Goal: Check status: Check status

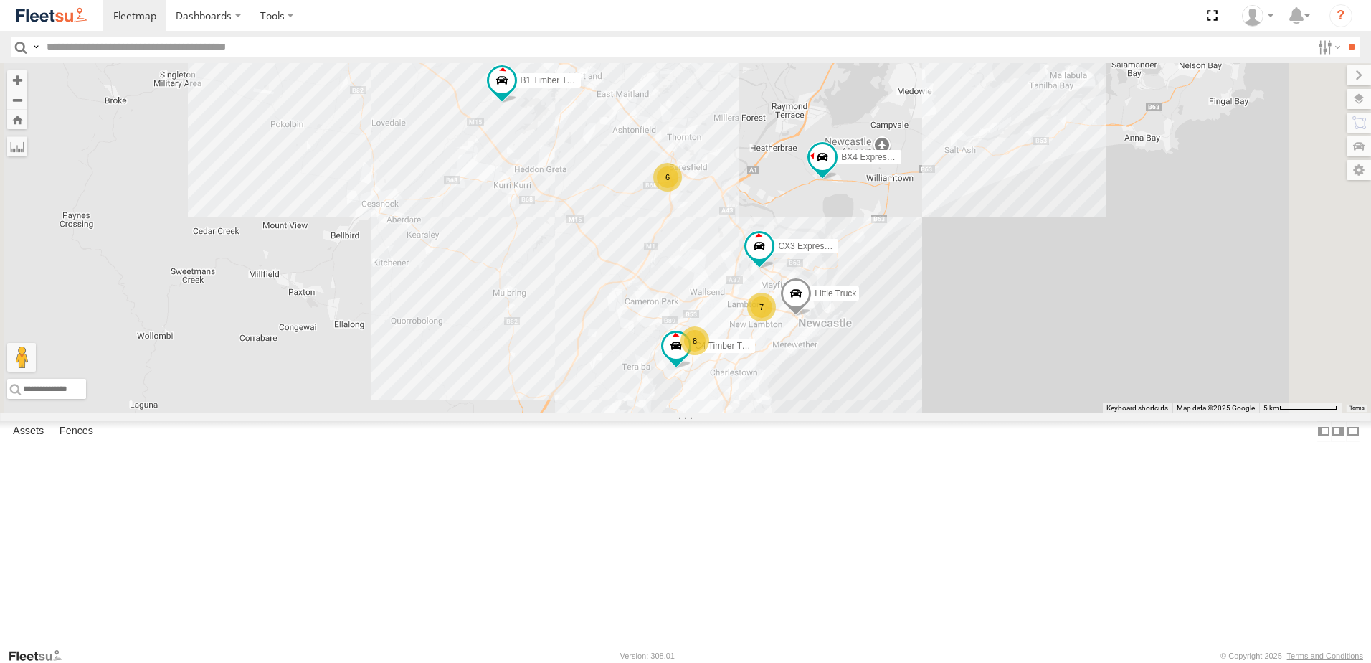
drag, startPoint x: 888, startPoint y: 214, endPoint x: 835, endPoint y: 265, distance: 73.0
click at [883, 266] on div "6 8 7 C3 Timber Truck CX3 Express Ute B5 Timber Truck C4 Timber Truck B1 Timber…" at bounding box center [685, 238] width 1371 height 350
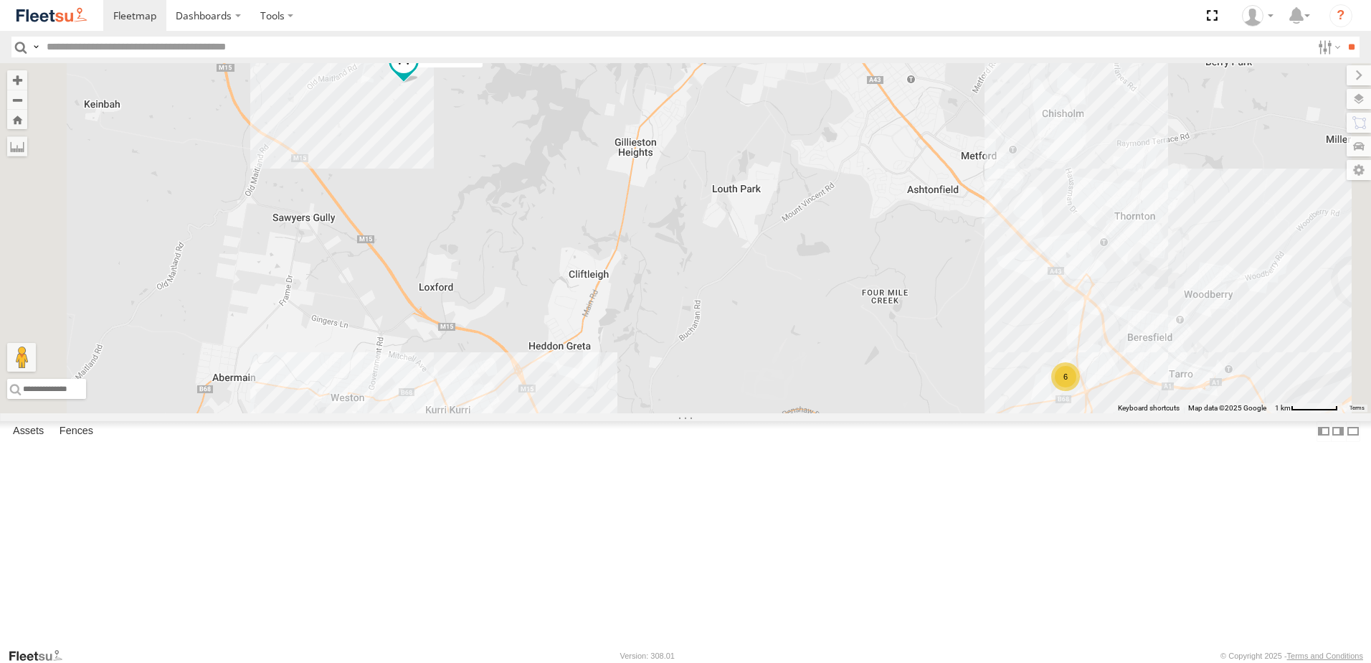
drag, startPoint x: 627, startPoint y: 219, endPoint x: 649, endPoint y: 352, distance: 135.2
click at [660, 353] on div "C3 Timber Truck CX3 Express Ute B5 Timber Truck C4 Timber Truck B1 Timber Truck…" at bounding box center [685, 238] width 1371 height 350
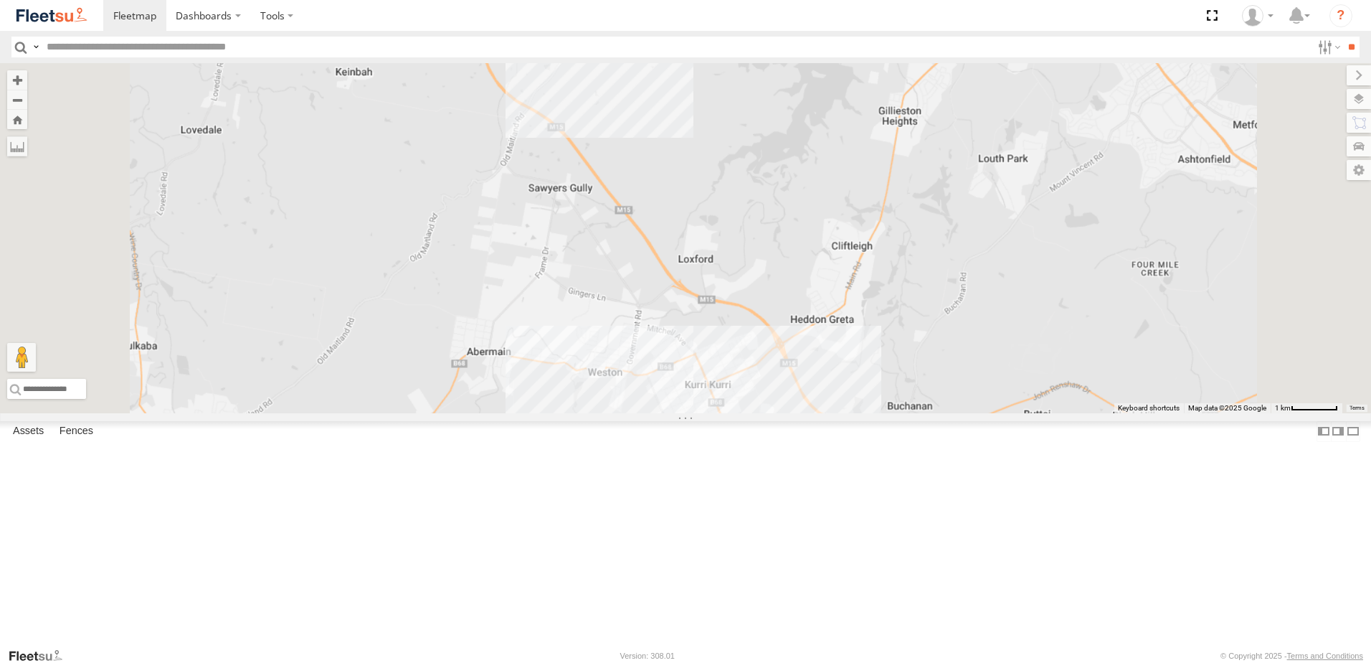
drag, startPoint x: 968, startPoint y: 450, endPoint x: 953, endPoint y: 177, distance: 272.9
click at [953, 177] on div "C3 Timber Truck CX3 Express Ute B5 Timber Truck C4 Timber Truck B1 Timber Truck…" at bounding box center [685, 238] width 1371 height 350
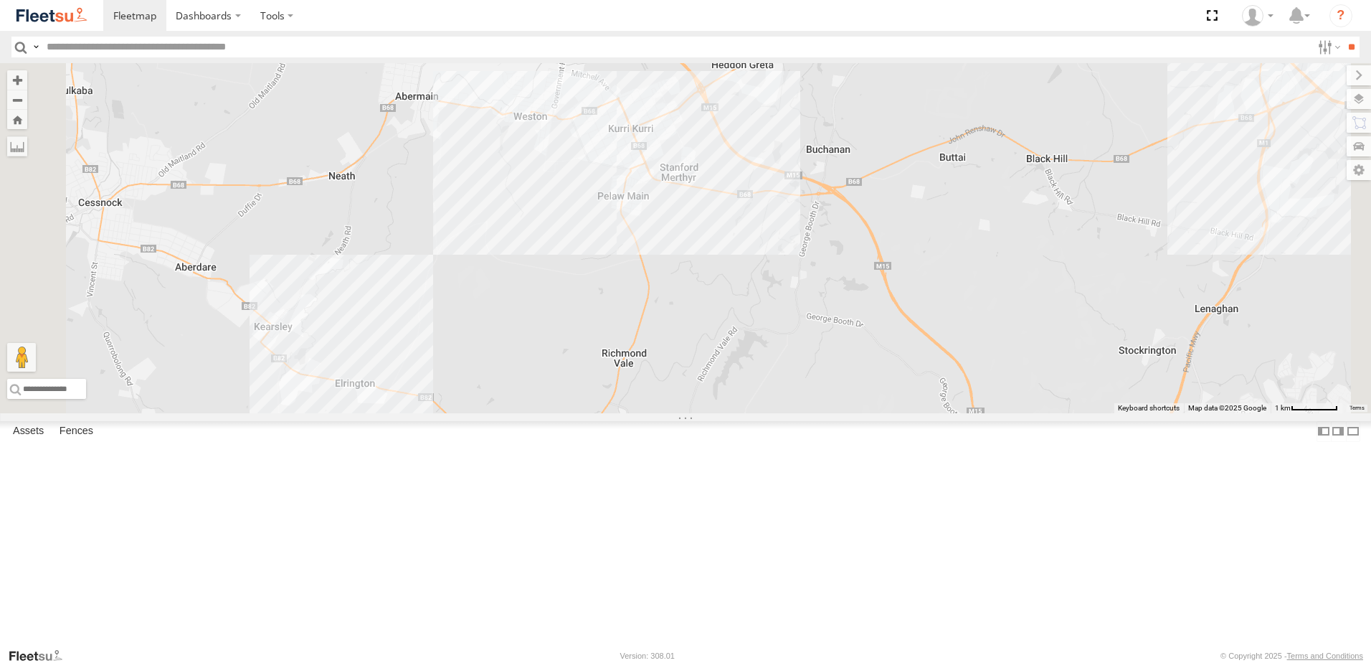
drag, startPoint x: 1103, startPoint y: 390, endPoint x: 1046, endPoint y: 262, distance: 140.3
click at [1047, 265] on div "C3 Timber Truck CX3 Express Ute B5 Timber Truck C4 Timber Truck B1 Timber Truck…" at bounding box center [685, 238] width 1371 height 350
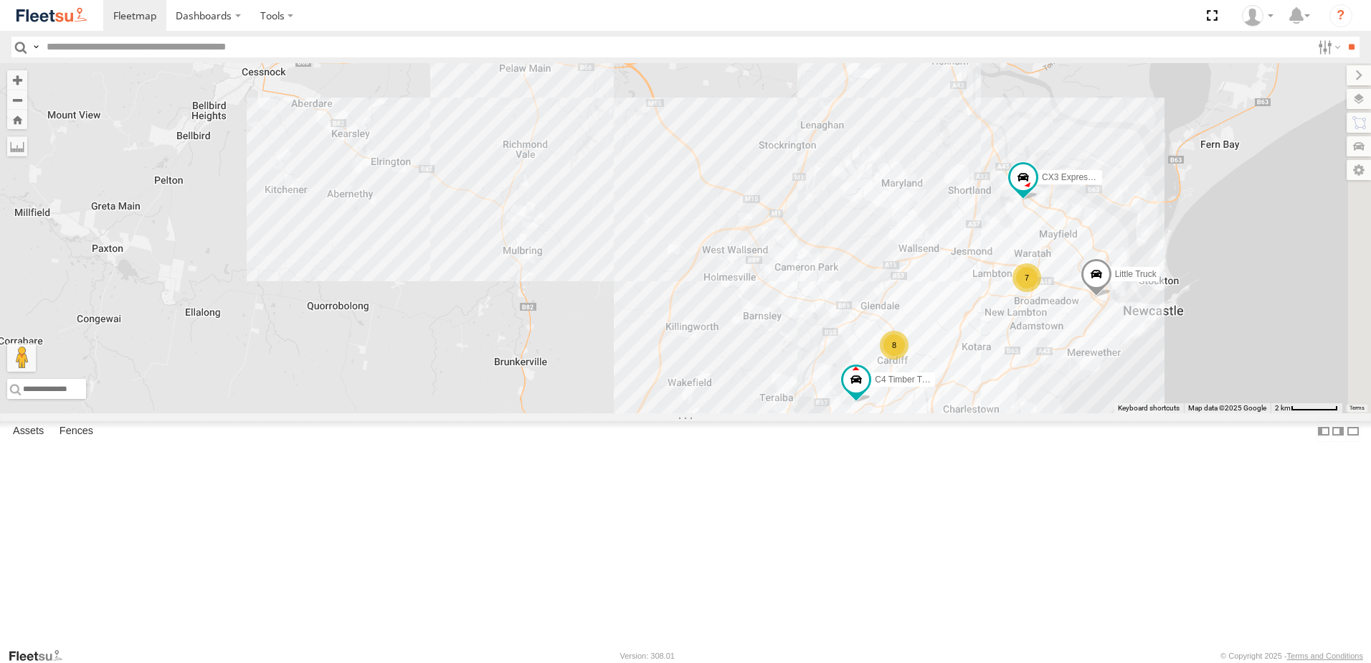
drag, startPoint x: 1093, startPoint y: 405, endPoint x: 925, endPoint y: 380, distance: 170.4
click at [939, 380] on div "C3 Timber Truck CX3 Express Ute B5 Timber Truck C4 Timber Truck B1 Timber Truck…" at bounding box center [685, 238] width 1371 height 350
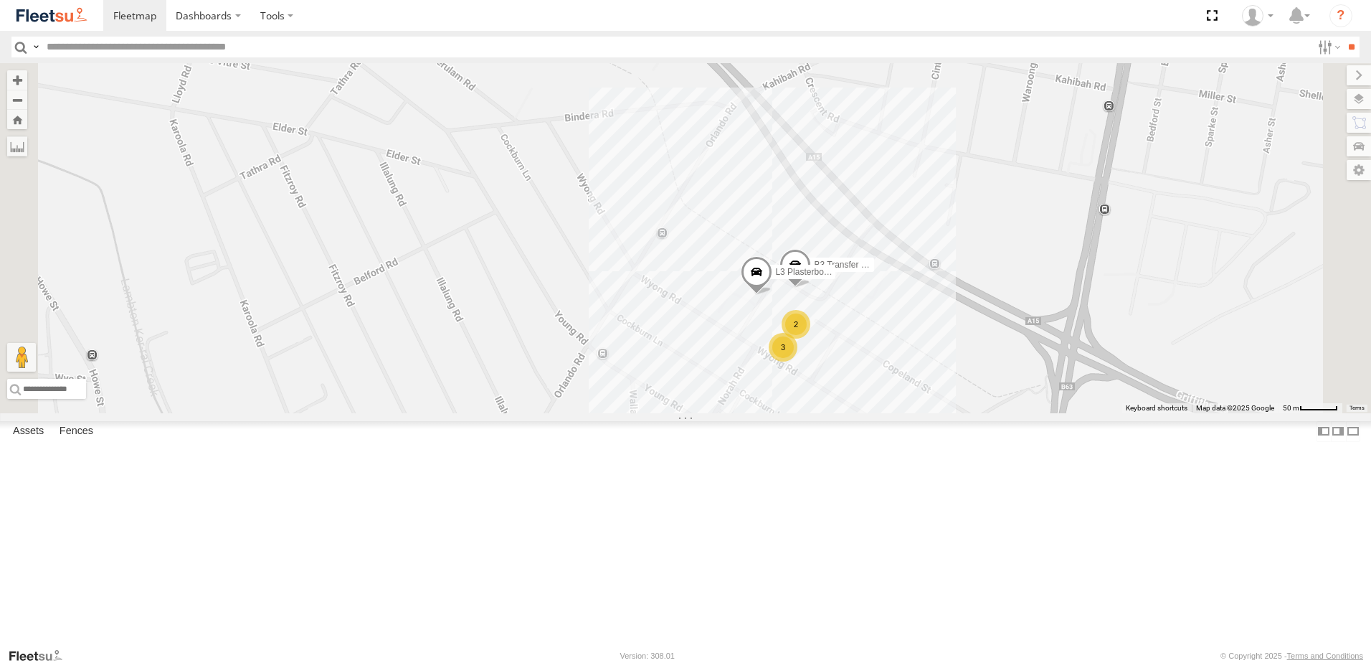
drag, startPoint x: 898, startPoint y: 327, endPoint x: 889, endPoint y: 352, distance: 26.8
click at [890, 355] on div "C3 Timber Truck CX3 Express Ute B5 Timber Truck C4 Timber Truck B1 Timber Truck…" at bounding box center [685, 238] width 1371 height 350
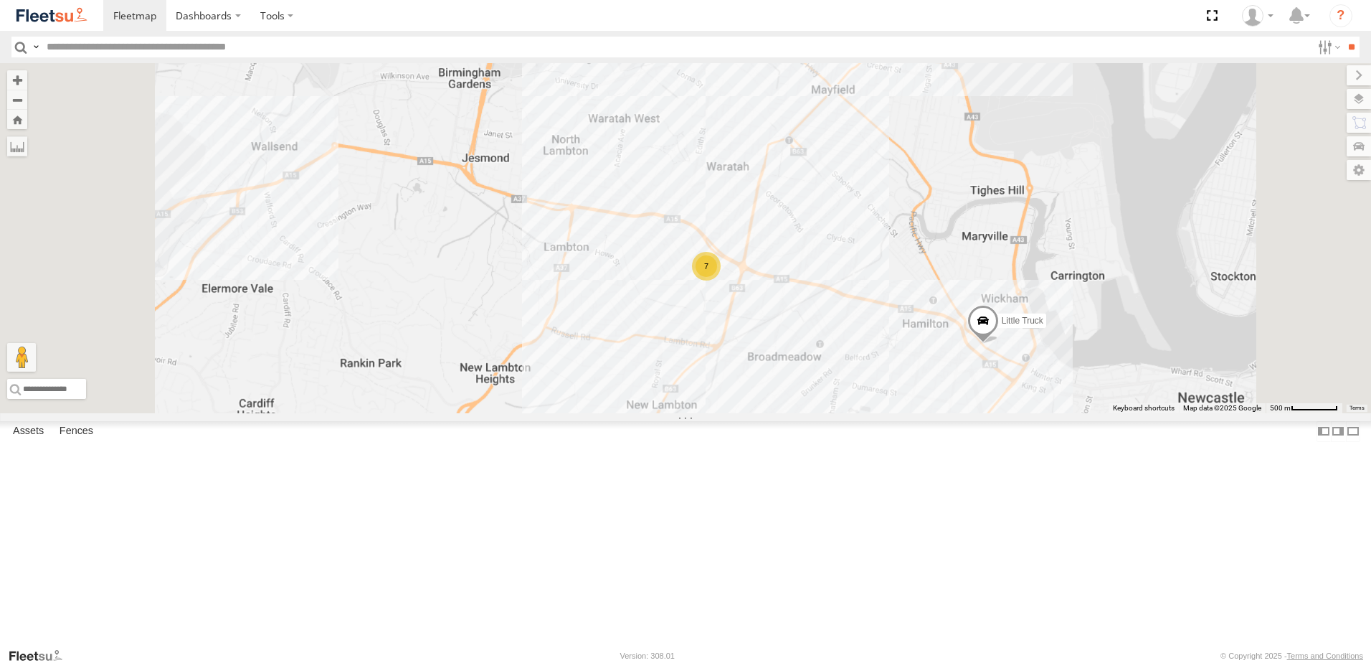
drag, startPoint x: 850, startPoint y: 275, endPoint x: 837, endPoint y: 380, distance: 106.2
click at [837, 380] on div "C3 Timber Truck CX3 Express Ute B5 Timber Truck C4 Timber Truck B1 Timber Truck…" at bounding box center [685, 238] width 1371 height 350
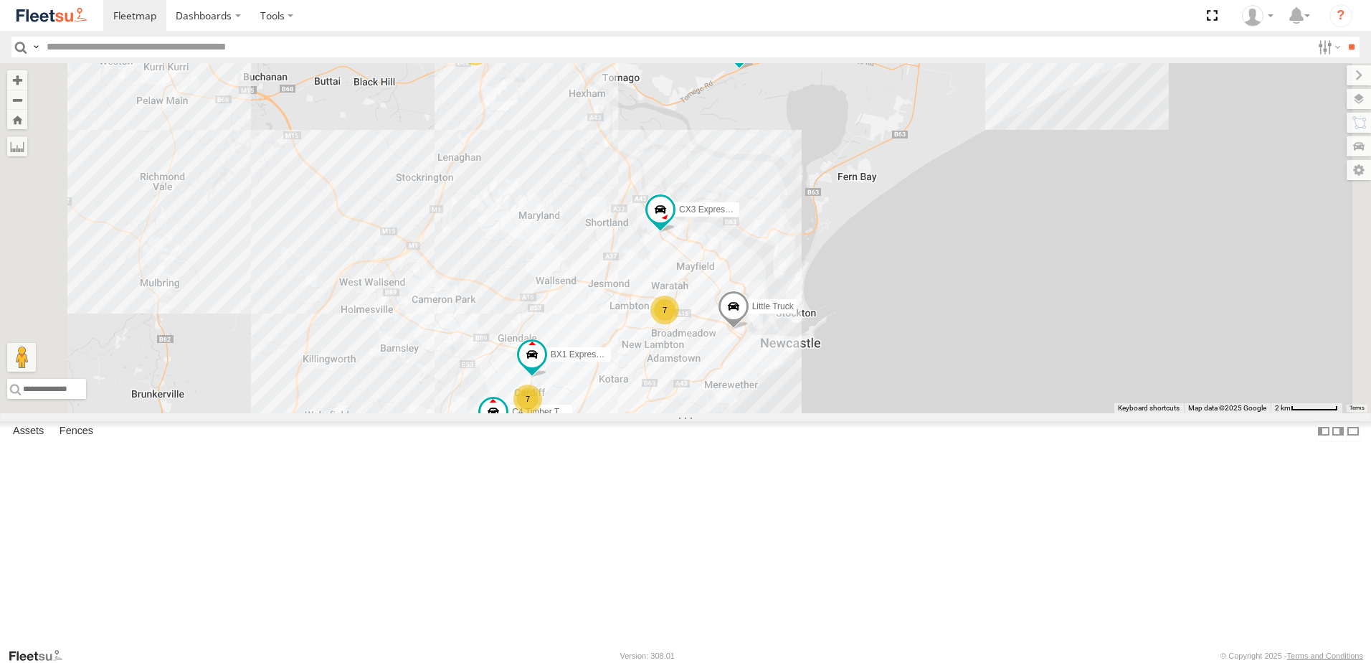
drag, startPoint x: 727, startPoint y: 335, endPoint x: 769, endPoint y: 346, distance: 43.1
click at [769, 346] on div "C3 Timber Truck CX3 Express Ute B5 Timber Truck C4 Timber Truck B1 Timber Truck…" at bounding box center [685, 238] width 1371 height 350
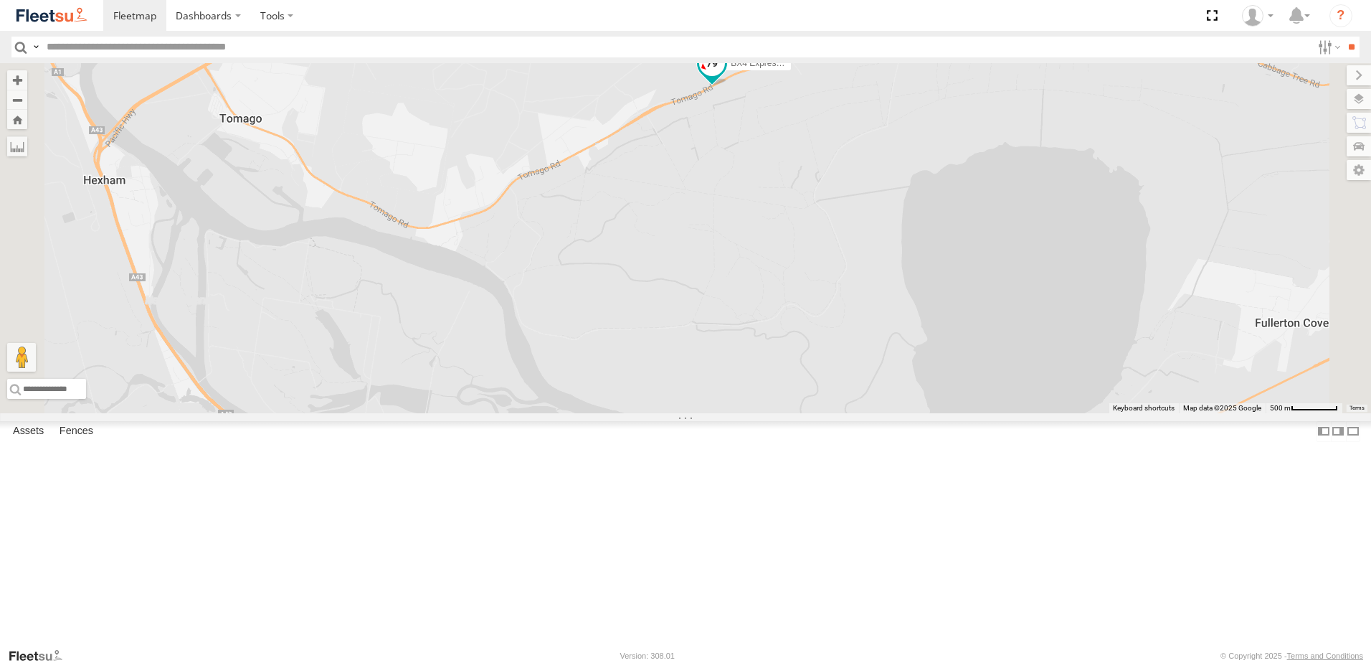
click at [725, 77] on span at bounding box center [712, 64] width 26 height 26
click at [878, 280] on div "C3 Timber Truck CX3 Express Ute B5 Timber Truck C4 Timber Truck B1 Timber Truck…" at bounding box center [685, 238] width 1371 height 350
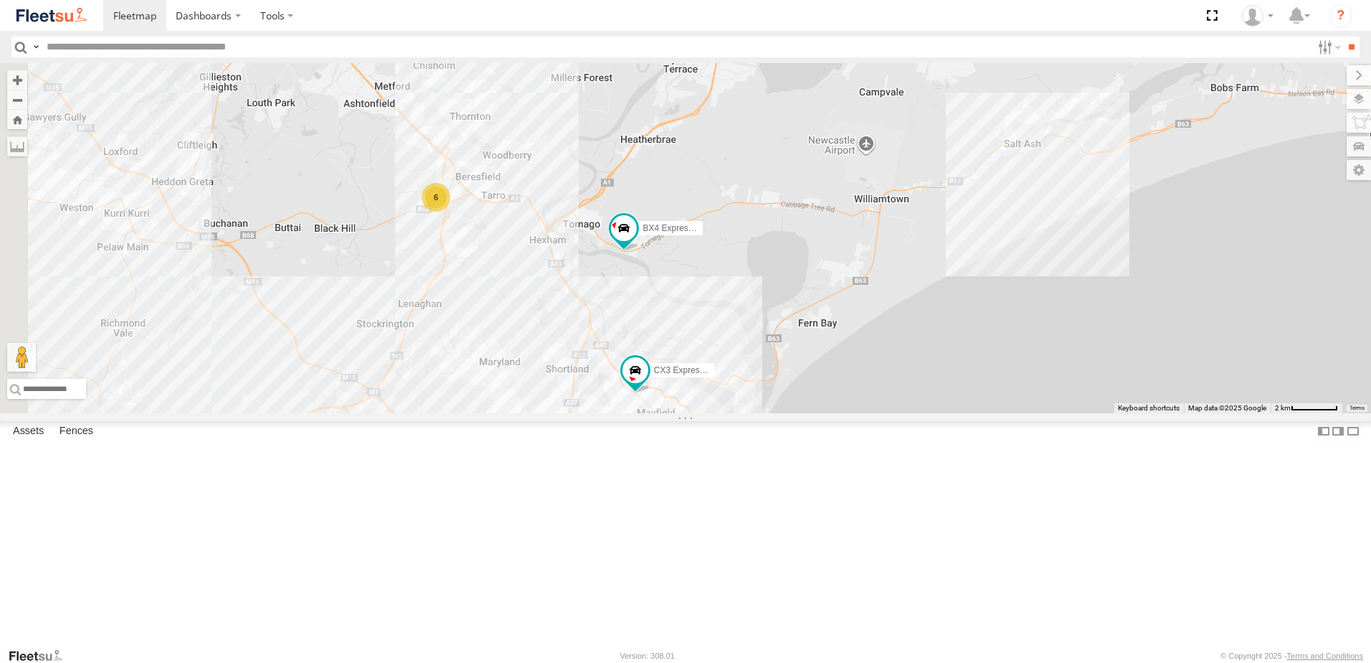
drag, startPoint x: 787, startPoint y: 433, endPoint x: 819, endPoint y: 439, distance: 32.1
click at [819, 413] on div "C3 Timber Truck CX3 Express Ute B5 Timber Truck C4 Timber Truck B1 Timber Truck…" at bounding box center [685, 238] width 1371 height 350
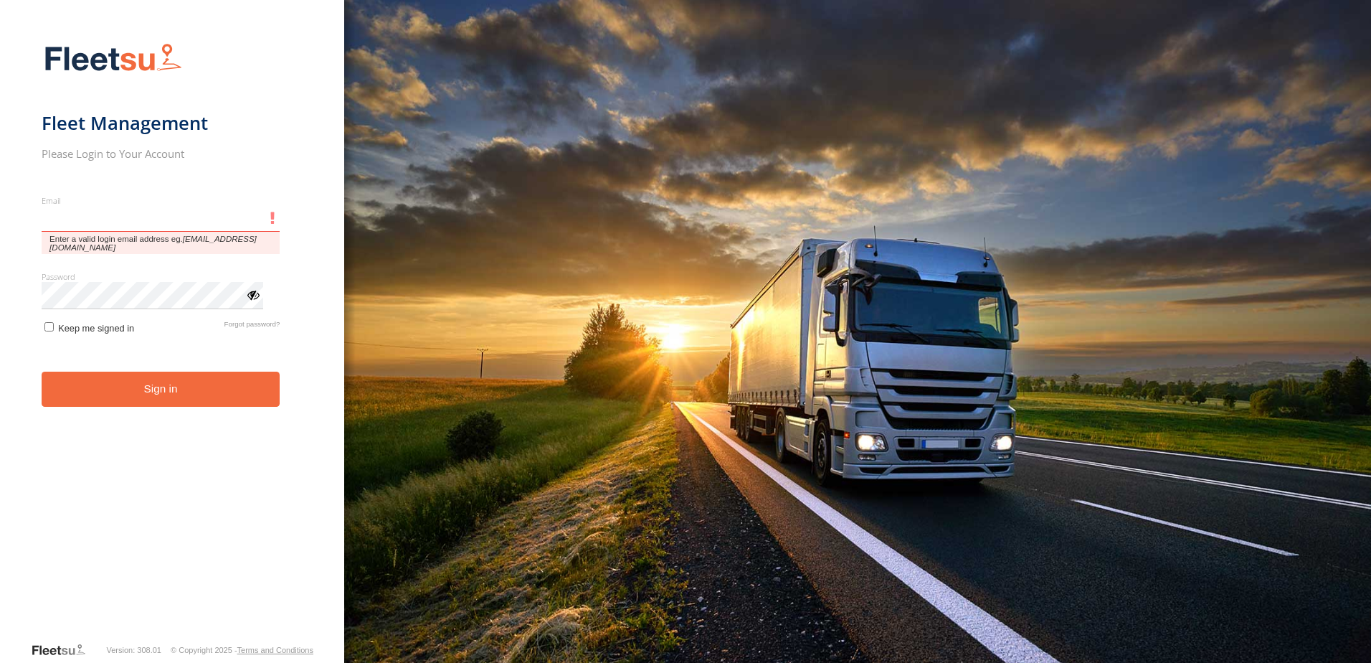
type input "**********"
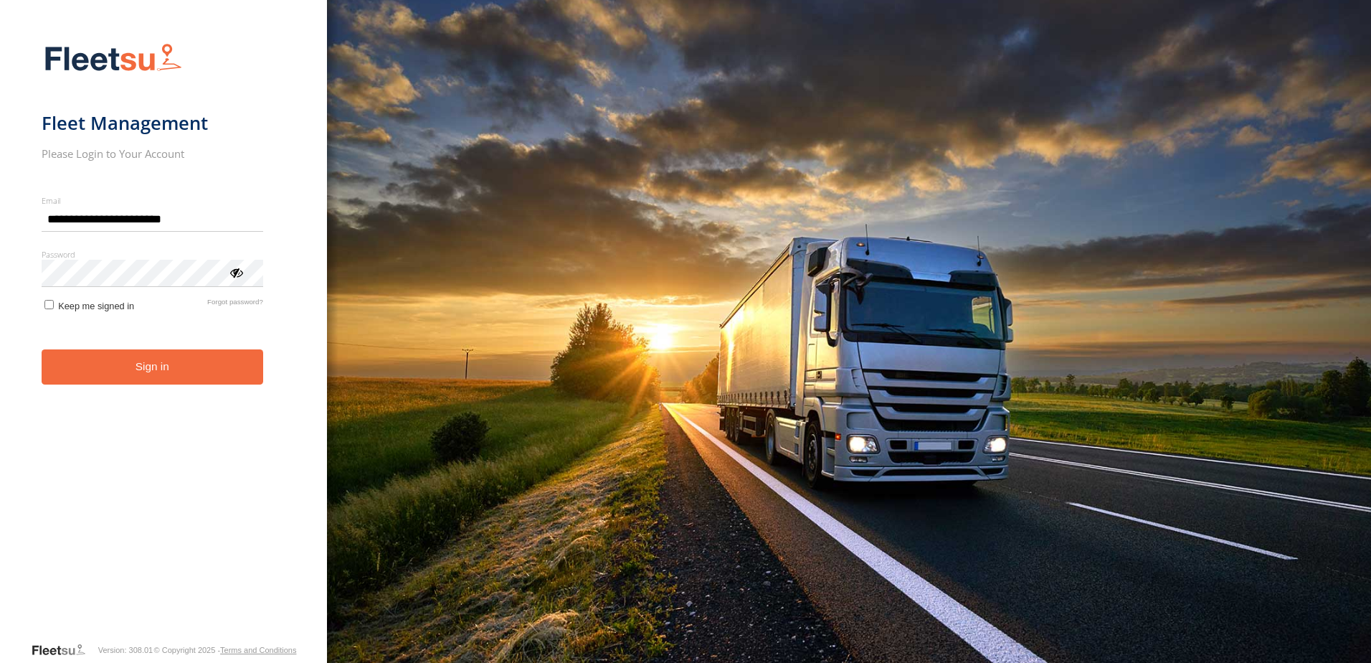
click at [181, 389] on form "**********" at bounding box center [164, 337] width 245 height 607
click at [178, 378] on button "Sign in" at bounding box center [153, 366] width 222 height 35
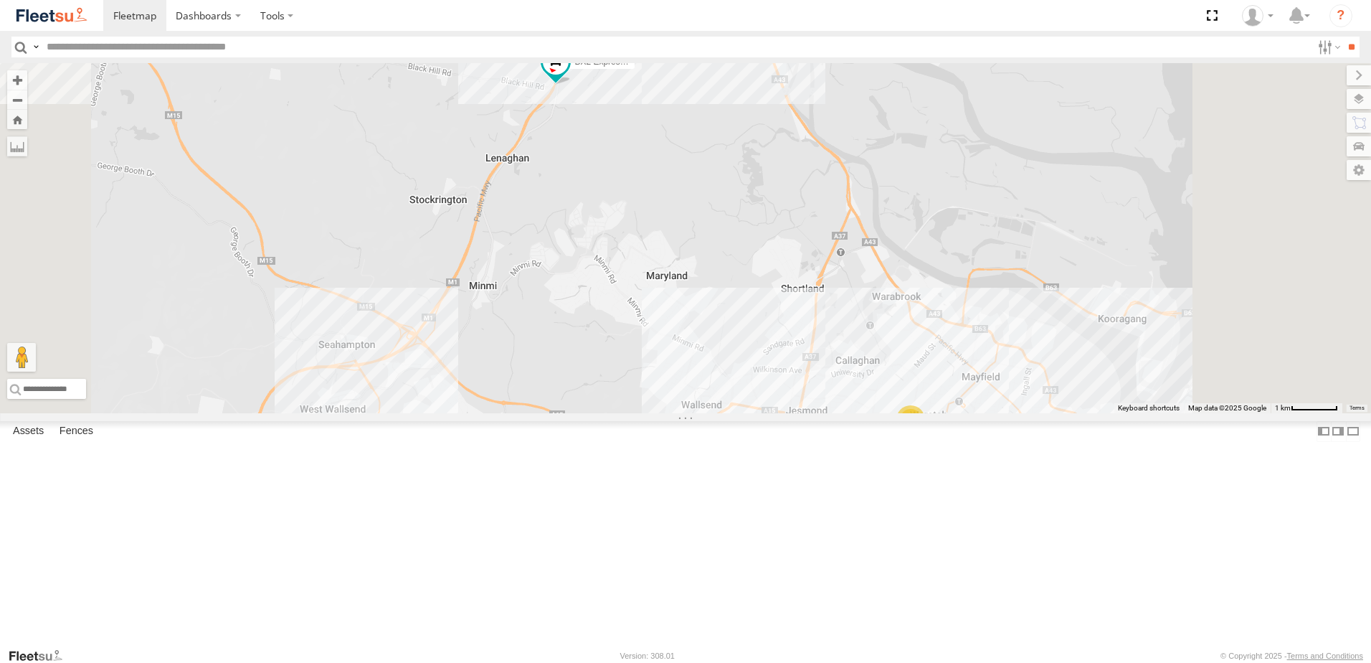
drag, startPoint x: 1061, startPoint y: 160, endPoint x: 1034, endPoint y: 216, distance: 62.2
click at [1036, 217] on div "BX1 Express Ute CX4 Express Ute C3 Timber Truck B5 Timber Truck BX2 Express Ute…" at bounding box center [685, 238] width 1371 height 350
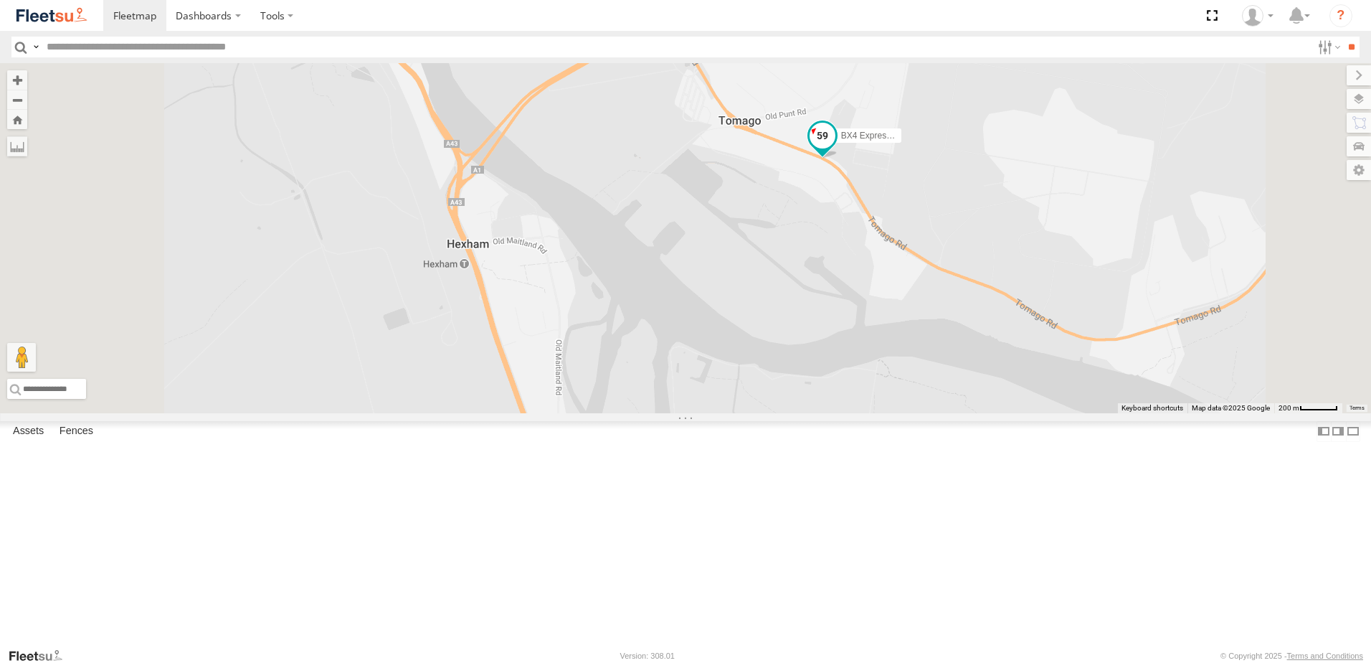
click at [835, 148] on span at bounding box center [823, 136] width 26 height 26
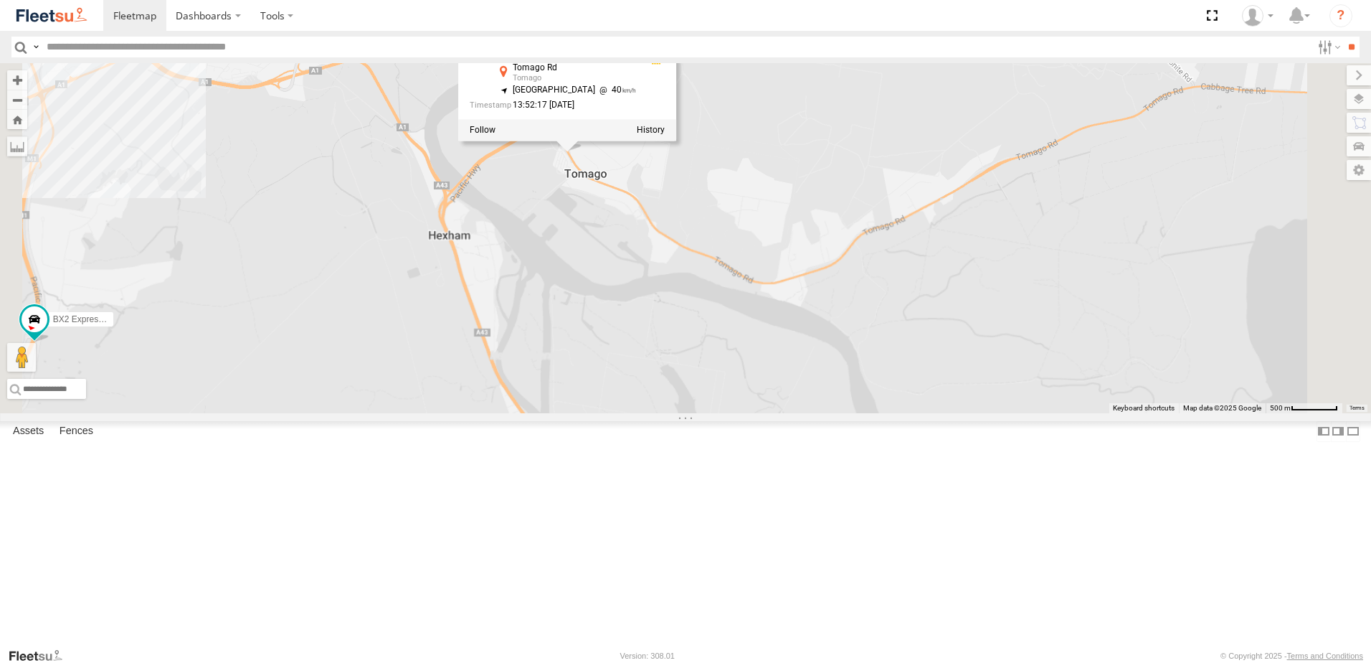
drag, startPoint x: 647, startPoint y: 447, endPoint x: 650, endPoint y: 460, distance: 13.2
click at [651, 413] on div "BX1 Express Ute CX4 Express Ute C3 Timber Truck B5 Timber Truck BX2 Express Ute…" at bounding box center [685, 238] width 1371 height 350
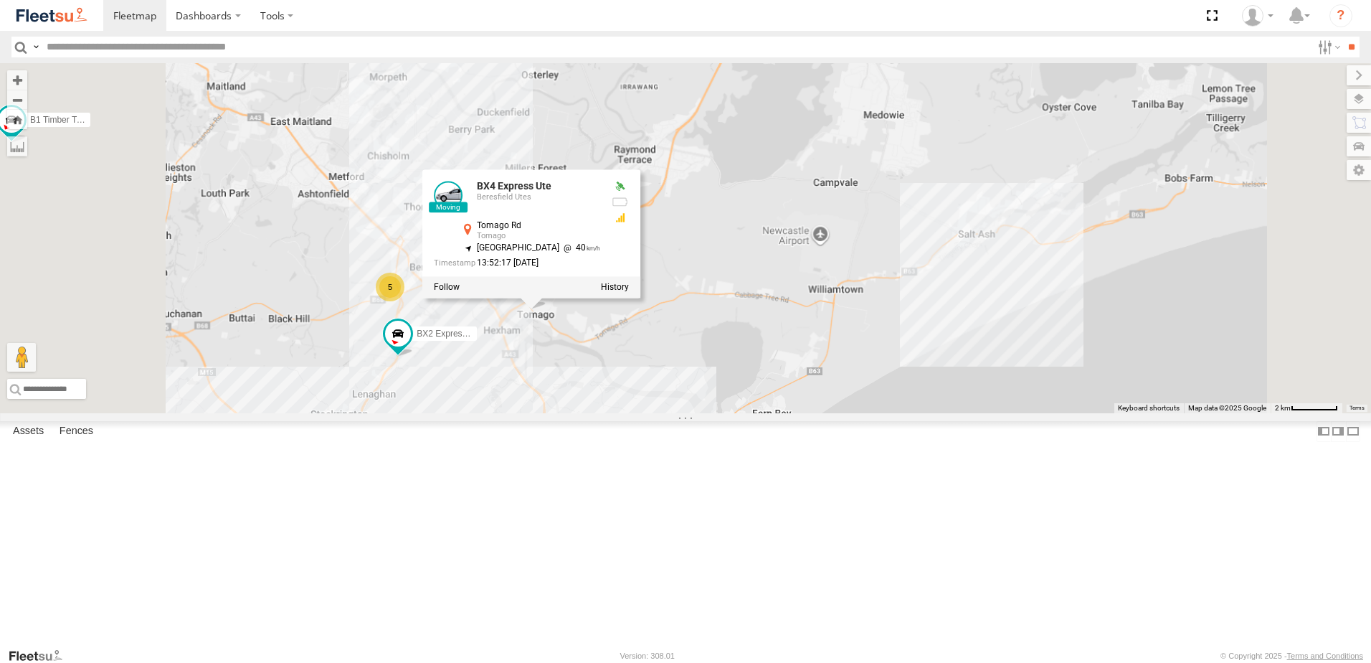
drag, startPoint x: 557, startPoint y: 487, endPoint x: 733, endPoint y: 491, distance: 175.7
click at [733, 413] on div "BX1 Express Ute CX4 Express Ute C3 Timber Truck B5 Timber Truck BX2 Express Ute…" at bounding box center [685, 238] width 1371 height 350
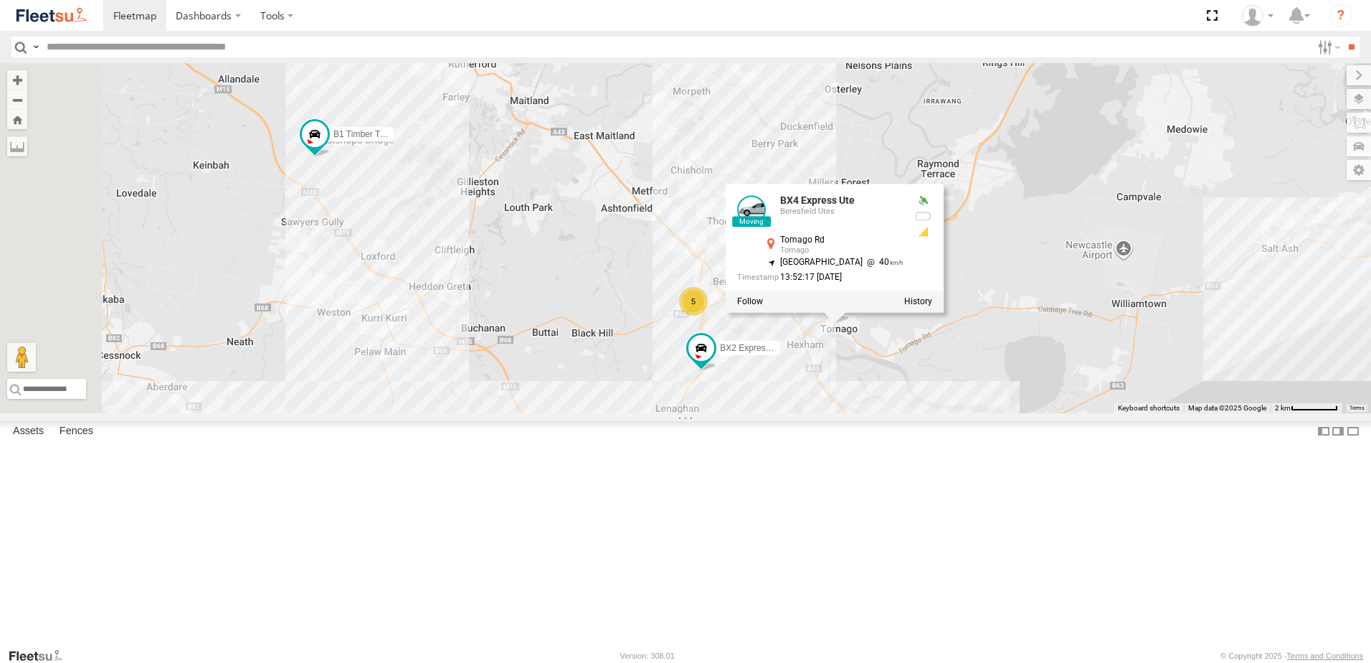
drag, startPoint x: 556, startPoint y: 386, endPoint x: 661, endPoint y: 399, distance: 106.2
click at [661, 399] on div "BX1 Express Ute CX4 Express Ute C3 Timber Truck B5 Timber Truck BX2 Express Ute…" at bounding box center [685, 238] width 1371 height 350
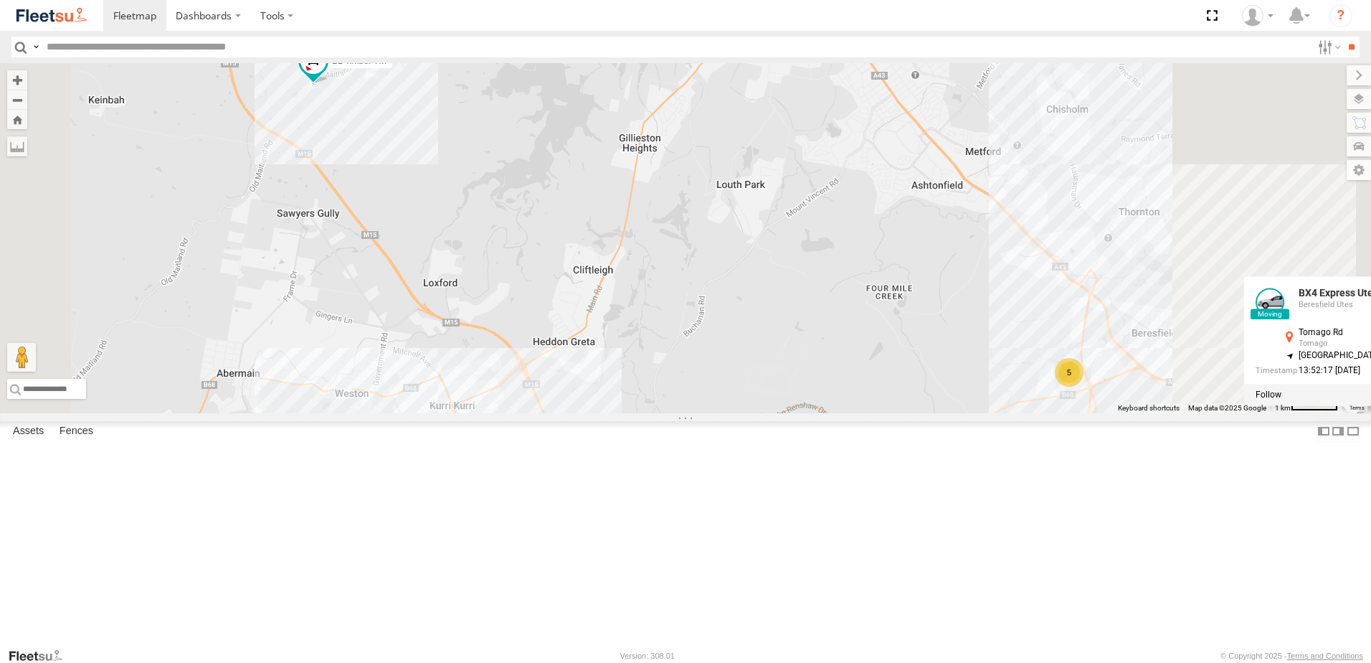
drag, startPoint x: 564, startPoint y: 331, endPoint x: 511, endPoint y: 234, distance: 110.4
click at [511, 234] on div "BX1 Express Ute CX4 Express Ute C3 Timber Truck B5 Timber Truck BX2 Express Ute…" at bounding box center [685, 238] width 1371 height 350
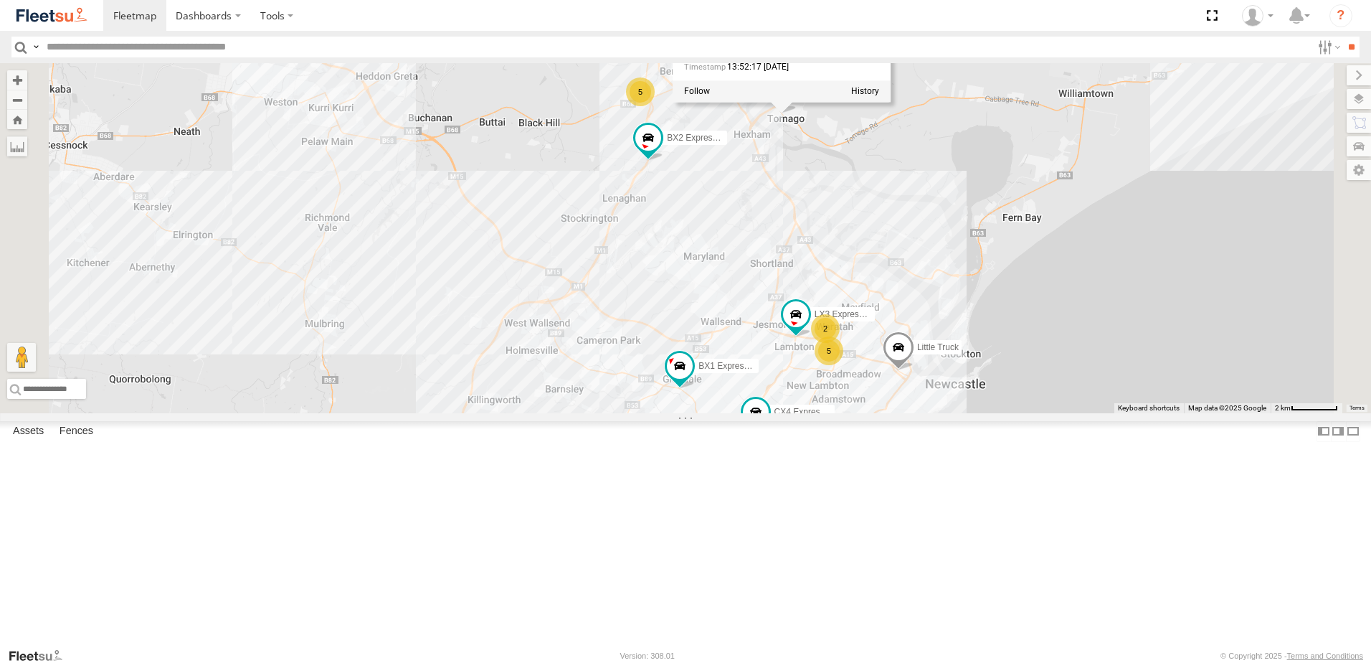
drag, startPoint x: 712, startPoint y: 378, endPoint x: 694, endPoint y: 392, distance: 23.0
click at [694, 392] on div "BX1 Express Ute CX4 Express Ute C3 Timber Truck B5 Timber Truck BX2 Express Ute…" at bounding box center [685, 238] width 1371 height 350
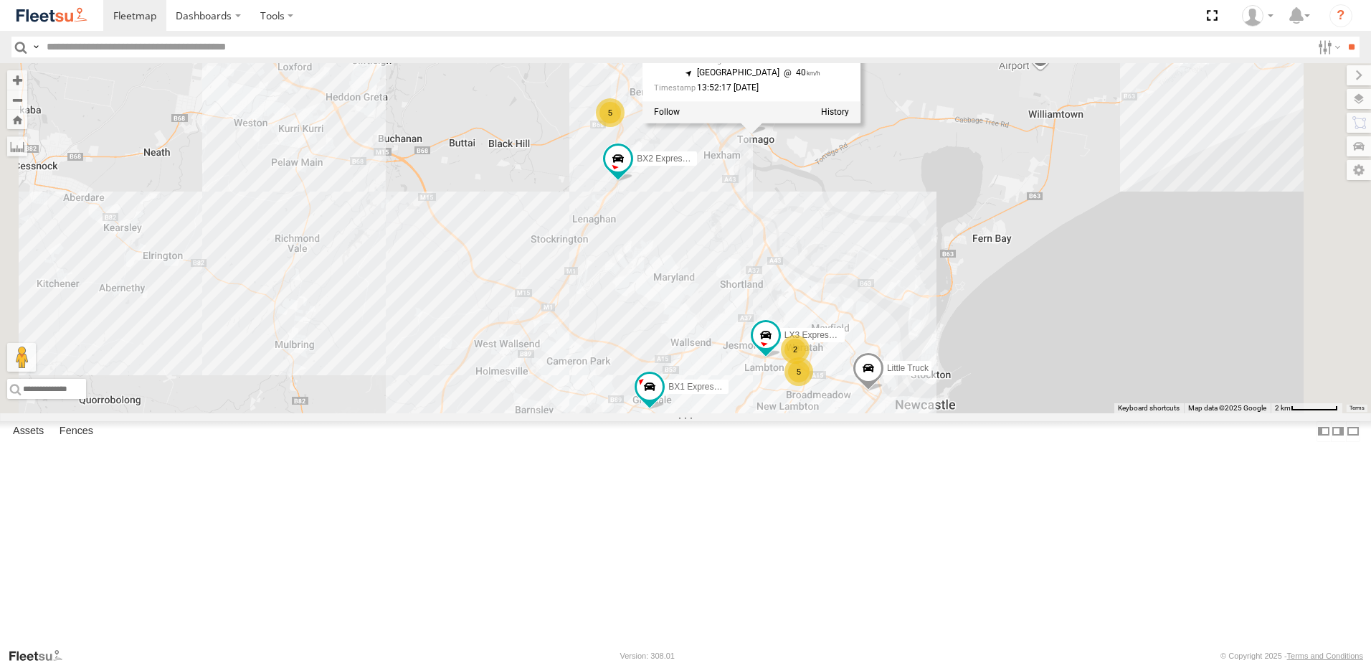
click at [946, 401] on div "BX1 Express Ute CX4 Express Ute C3 Timber Truck B5 Timber Truck BX2 Express Ute…" at bounding box center [685, 238] width 1371 height 350
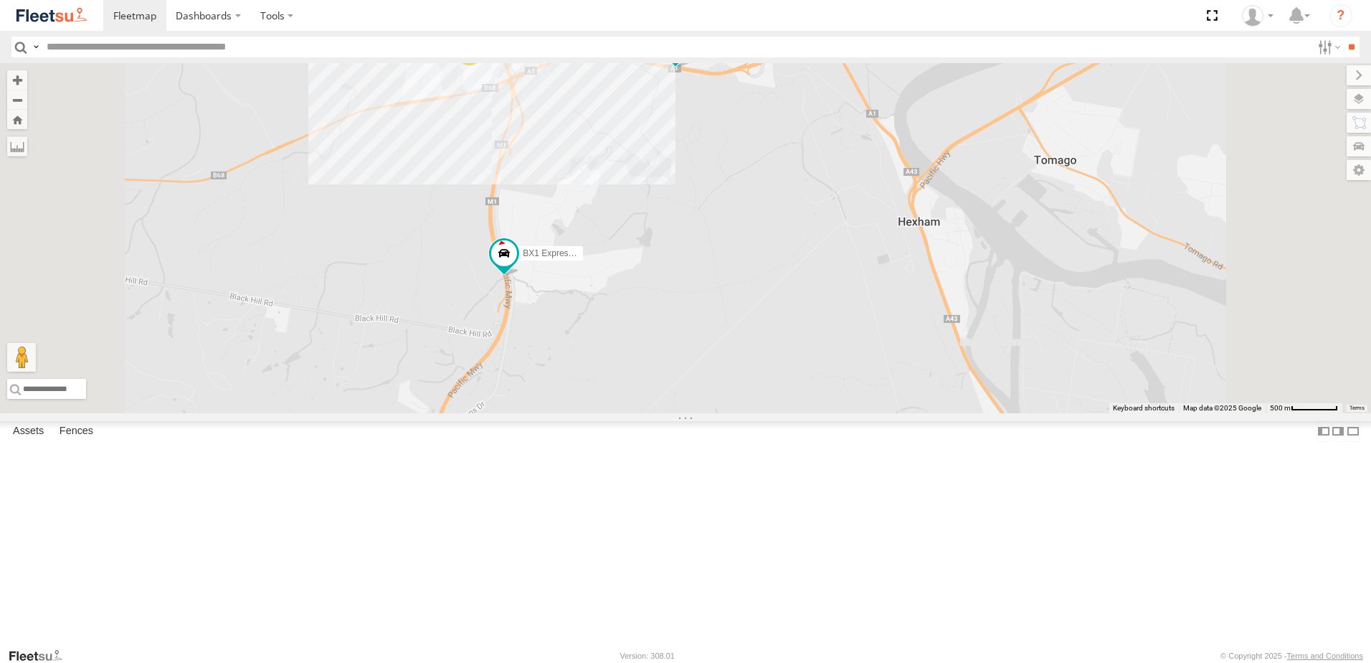
drag, startPoint x: 836, startPoint y: 255, endPoint x: 916, endPoint y: 382, distance: 150.2
click at [916, 382] on div "BX1 Express Ute CX4 Express Ute CX3 Express Ute C4 Timber Truck BX2 Express Ute…" at bounding box center [685, 238] width 1371 height 350
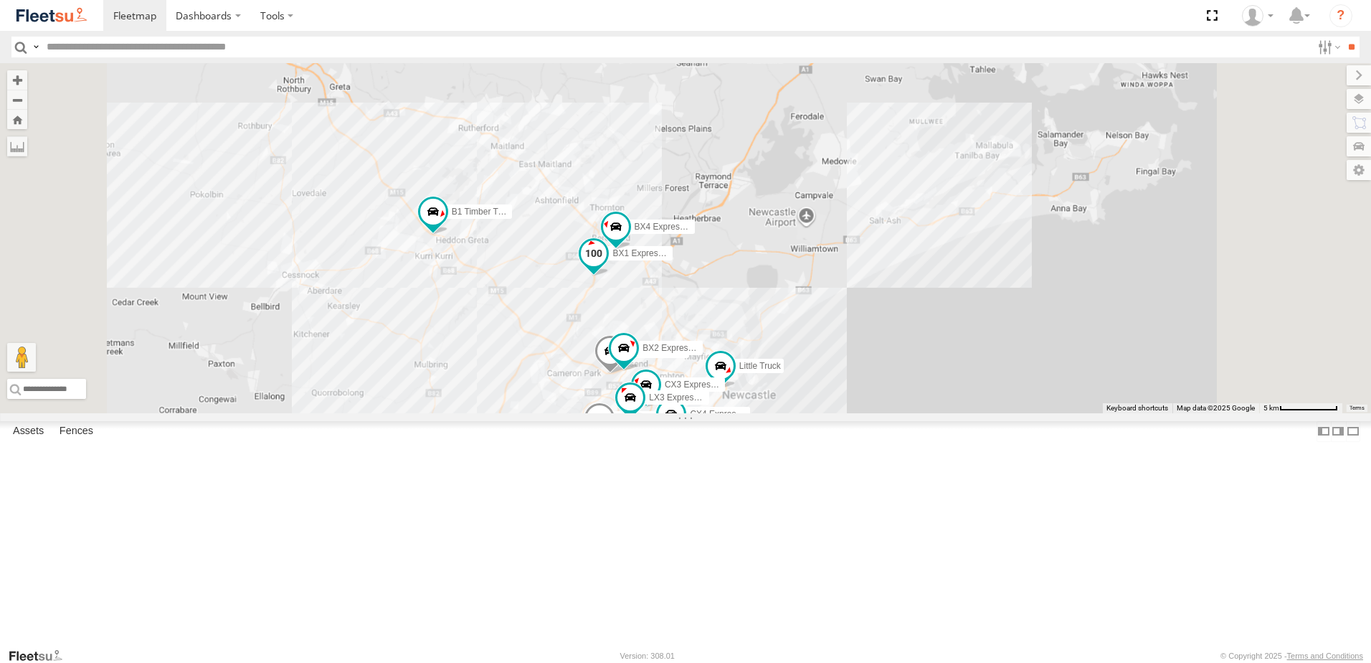
drag, startPoint x: 764, startPoint y: 389, endPoint x: 689, endPoint y: 270, distance: 140.8
click at [689, 270] on div "BX1 Express Ute CX4 Express Ute CX3 Express Ute C4 Timber Truck BX2 Express Ute…" at bounding box center [685, 238] width 1371 height 350
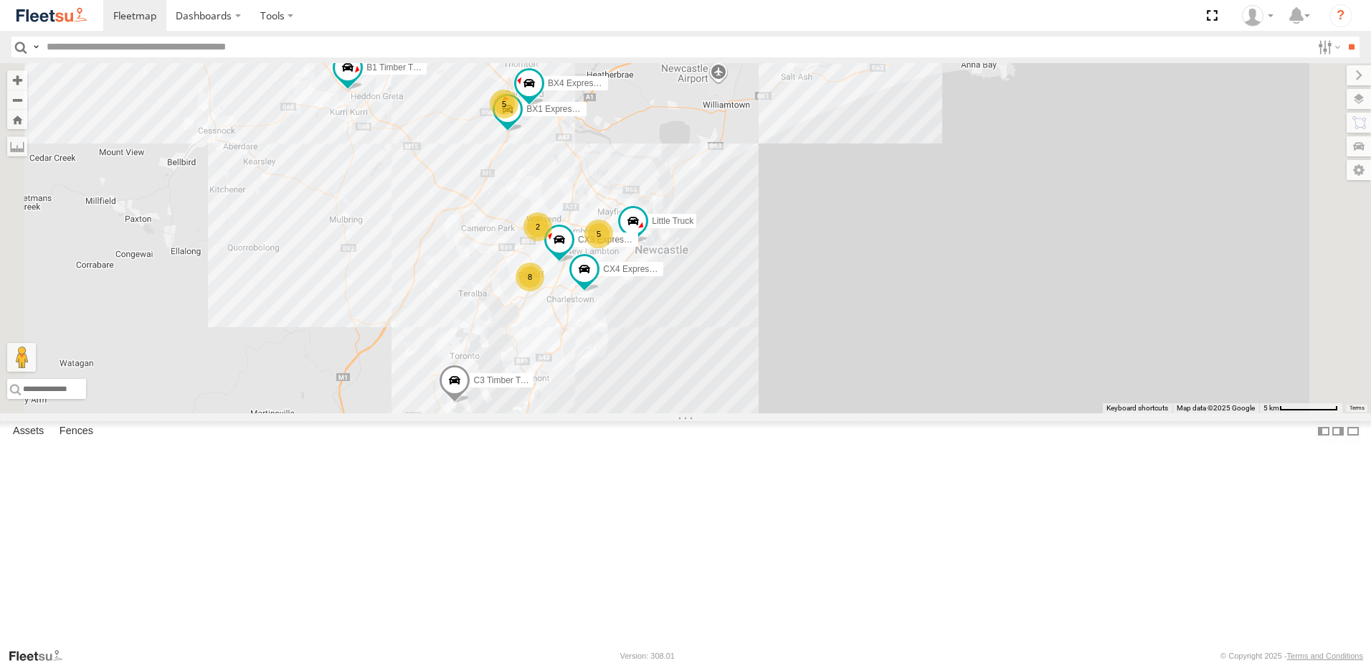
drag, startPoint x: 684, startPoint y: 323, endPoint x: 690, endPoint y: 330, distance: 9.2
click at [690, 330] on div "BX1 Express Ute CX4 Express Ute CX3 Express Ute B1 Timber Truck BX4 Express Ute…" at bounding box center [685, 238] width 1371 height 350
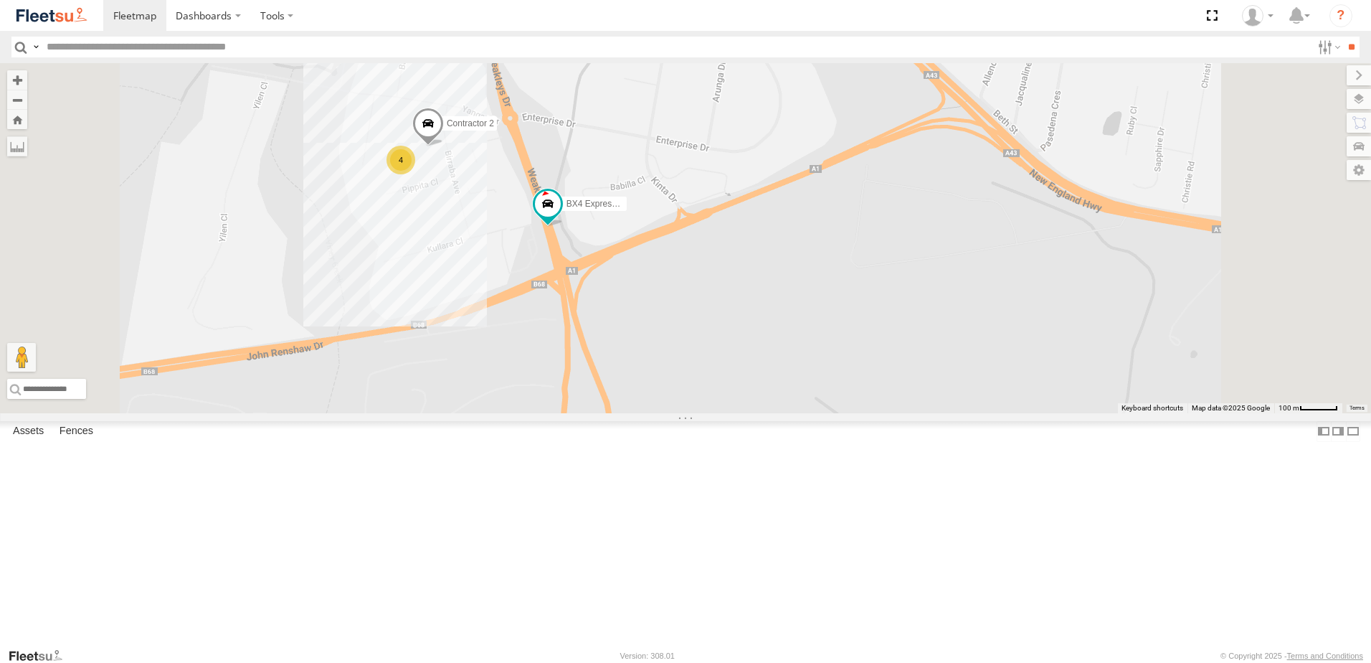
drag, startPoint x: 671, startPoint y: 344, endPoint x: 704, endPoint y: 382, distance: 50.3
click at [704, 382] on div "CX4 Express Ute B1 Timber Truck C3 Timber Truck B5 Timber Truck BX1 Express Ute…" at bounding box center [685, 238] width 1371 height 350
